Goal: Transaction & Acquisition: Download file/media

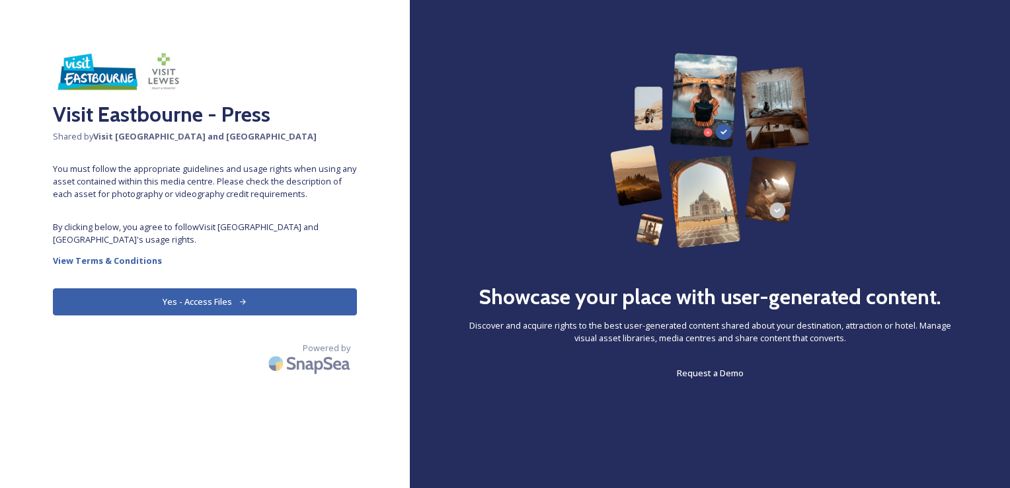
click at [217, 297] on button "Yes - Access Files" at bounding box center [205, 301] width 304 height 27
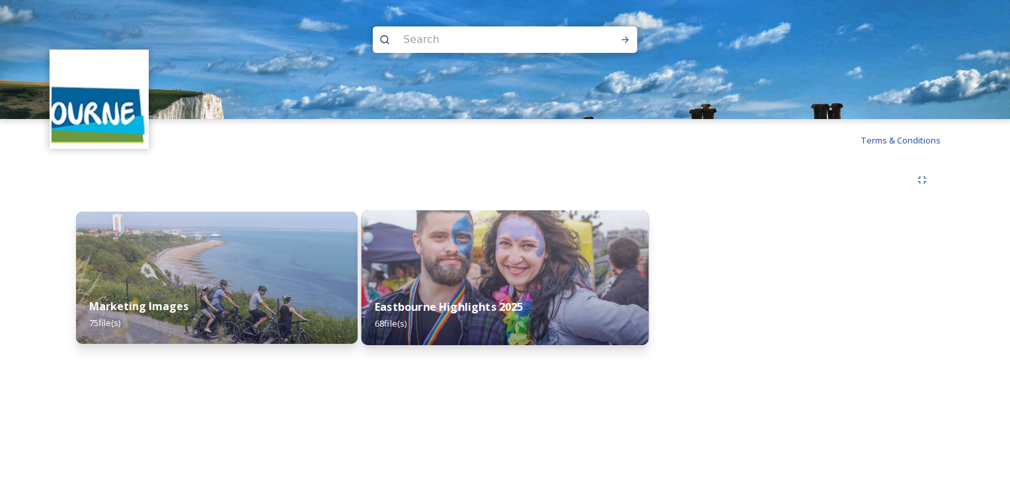
click at [436, 270] on img at bounding box center [504, 277] width 287 height 135
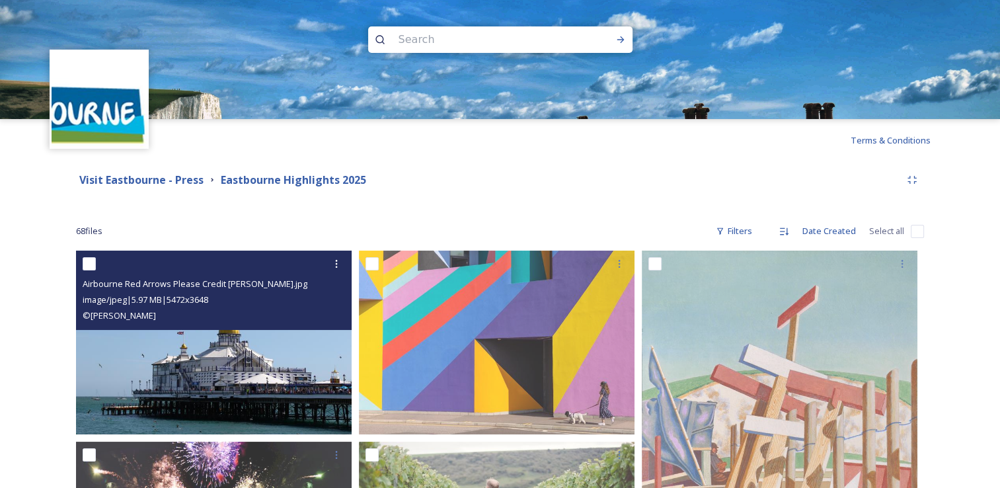
click at [182, 400] on img at bounding box center [214, 342] width 276 height 184
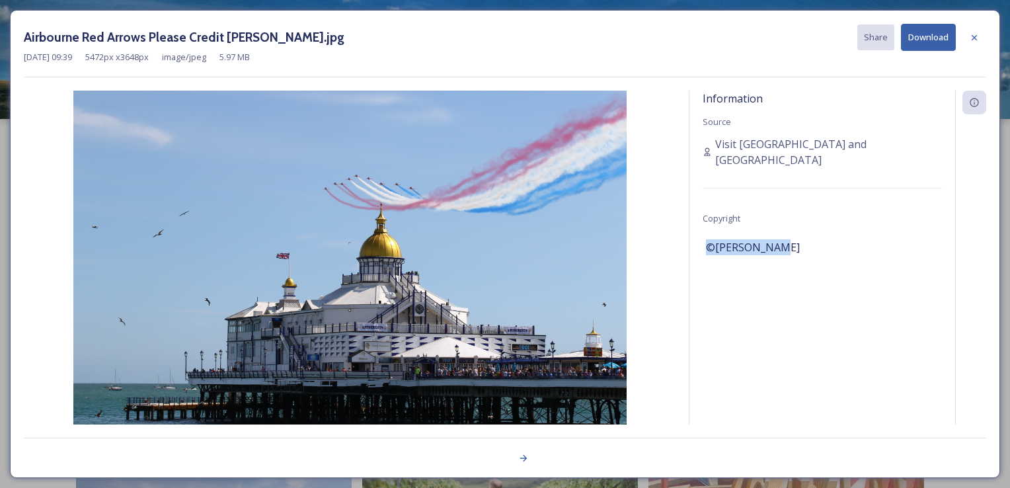
drag, startPoint x: 780, startPoint y: 229, endPoint x: 706, endPoint y: 231, distance: 73.4
click at [706, 236] on div "©[PERSON_NAME]" at bounding box center [822, 247] width 233 height 22
drag, startPoint x: 706, startPoint y: 231, endPoint x: 716, endPoint y: 231, distance: 9.9
copy span "©[PERSON_NAME]"
click at [925, 30] on button "Download" at bounding box center [928, 37] width 55 height 27
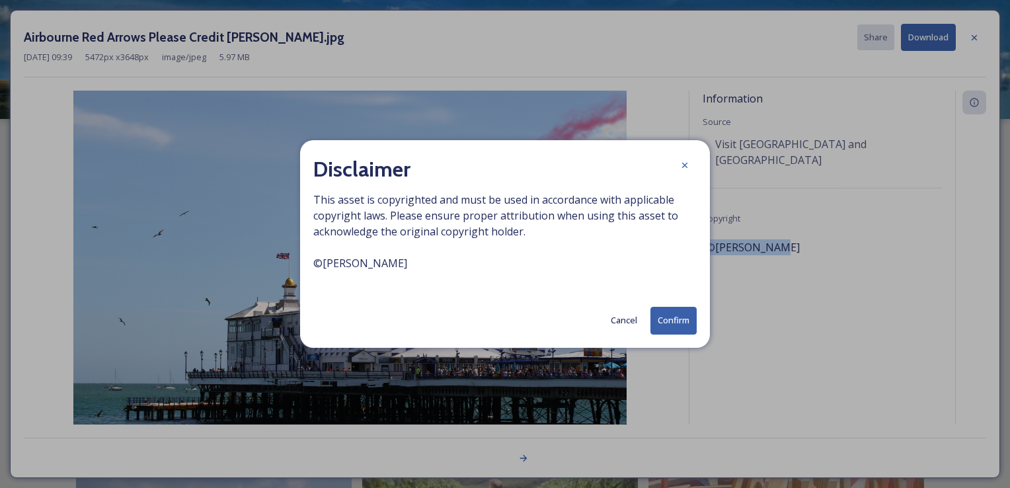
click at [680, 319] on button "Confirm" at bounding box center [673, 320] width 46 height 27
